Goal: Task Accomplishment & Management: Manage account settings

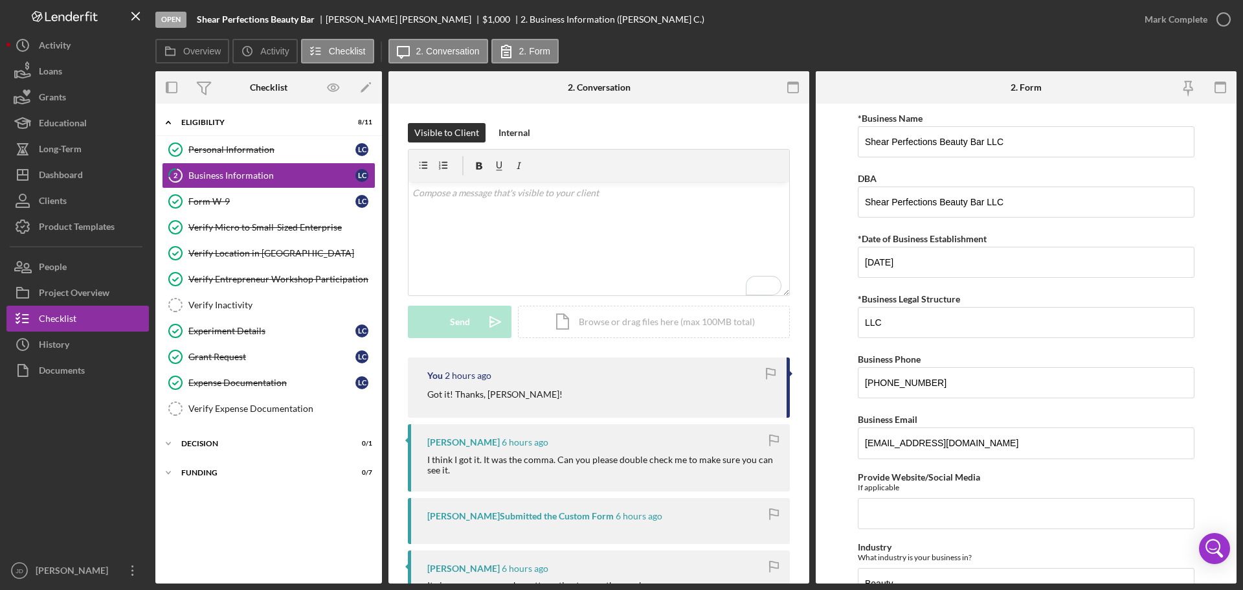
scroll to position [971, 0]
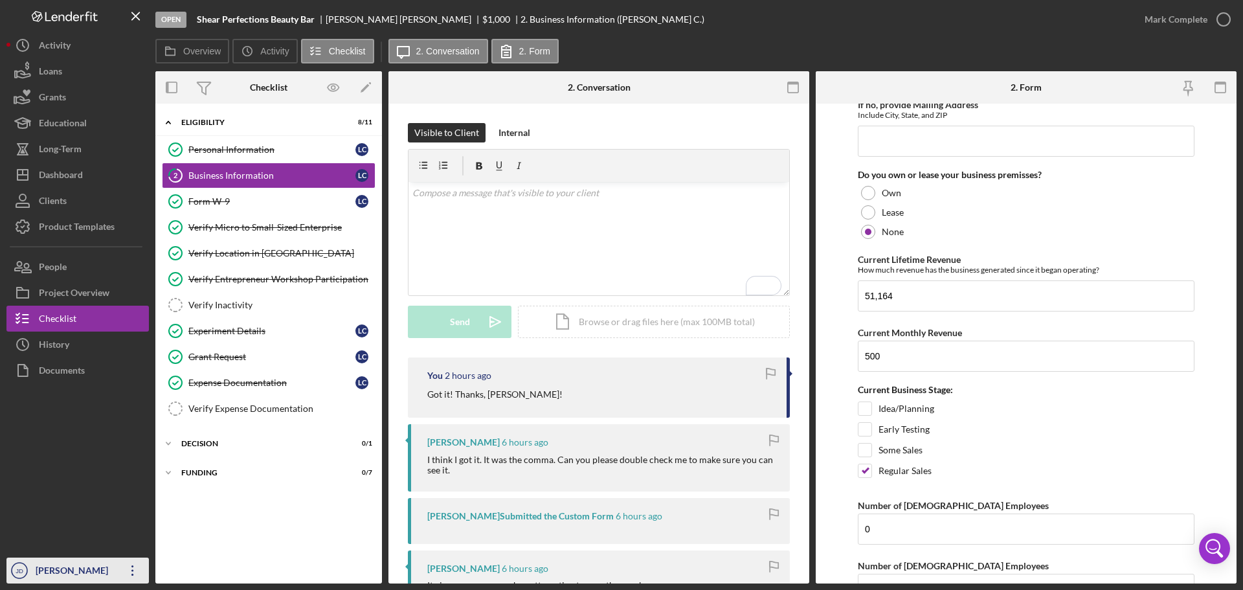
click at [132, 571] on icon "button" at bounding box center [132, 570] width 2 height 10
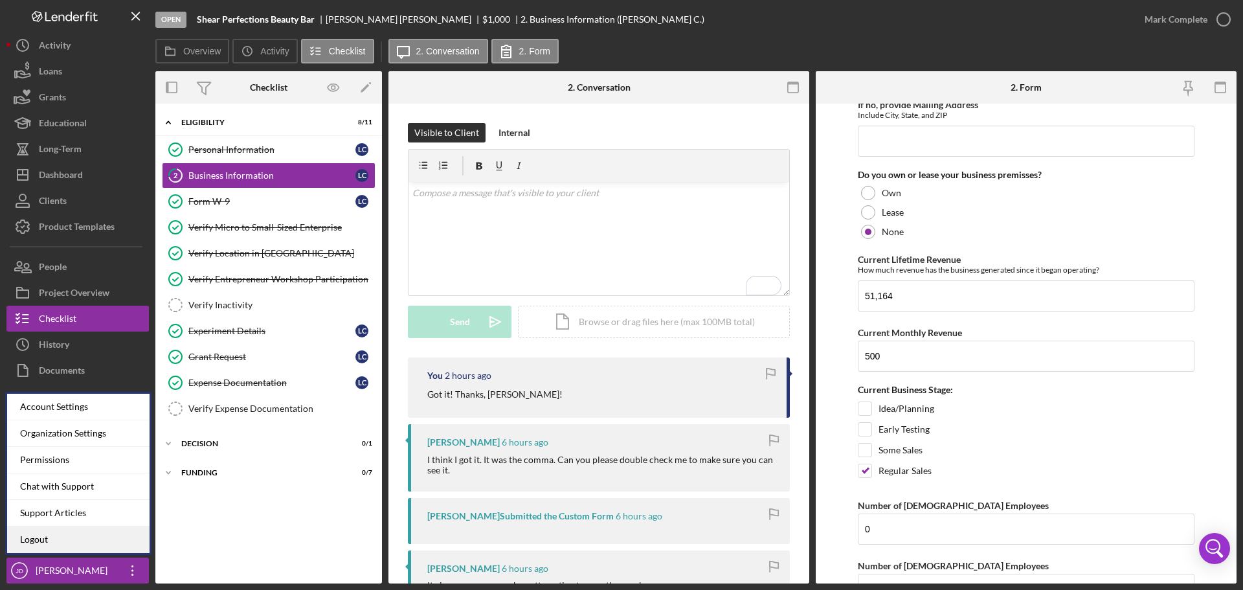
click at [59, 540] on link "Logout" at bounding box center [78, 539] width 142 height 27
